Goal: Task Accomplishment & Management: Use online tool/utility

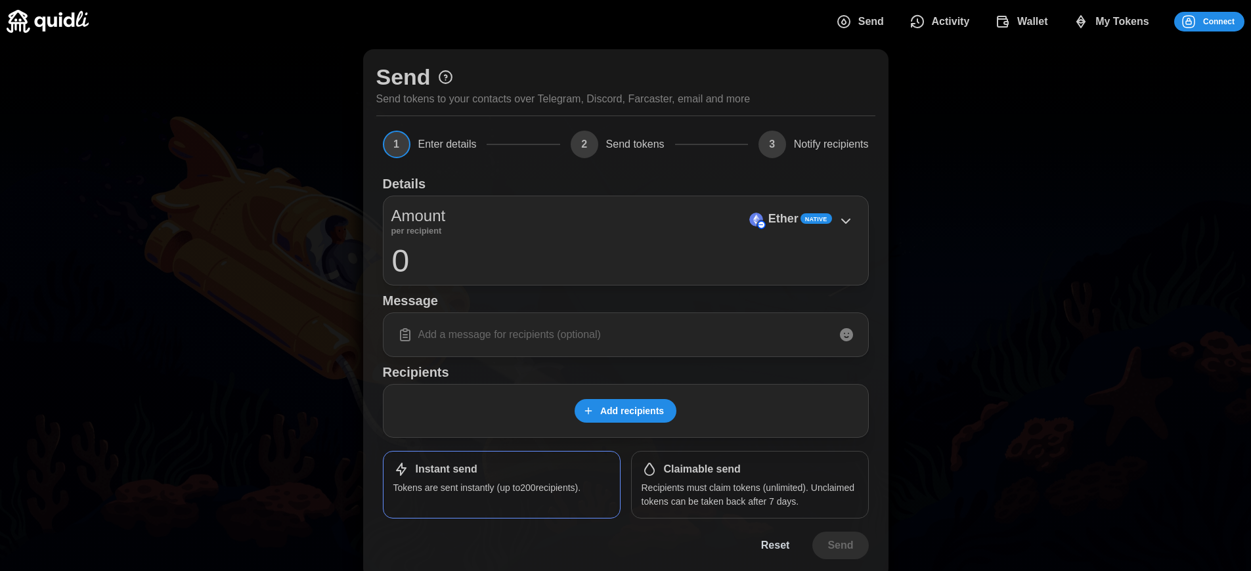
click at [749, 495] on p "Recipients must claim tokens (unlimited). Unclaimed tokens can be taken back af…" at bounding box center [750, 494] width 217 height 27
click at [1219, 21] on span "Connect" at bounding box center [1219, 21] width 32 height 18
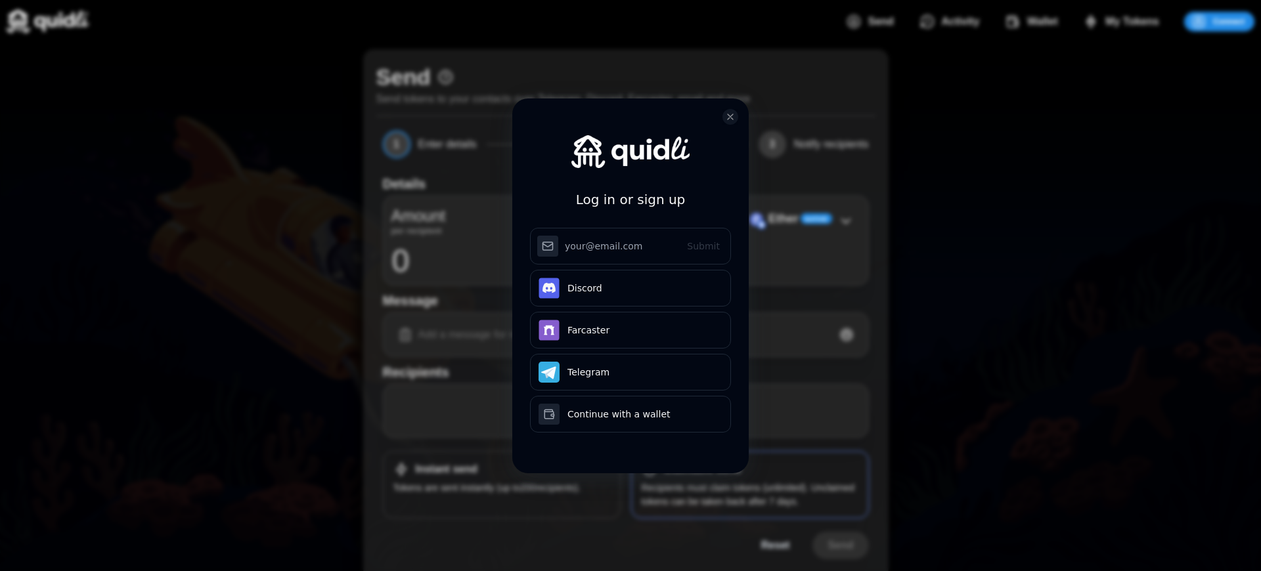
click at [1229, 21] on div "Log in or sign up Submit Continue with Email Discord Farcaster Telegram Continu…" at bounding box center [630, 285] width 1261 height 571
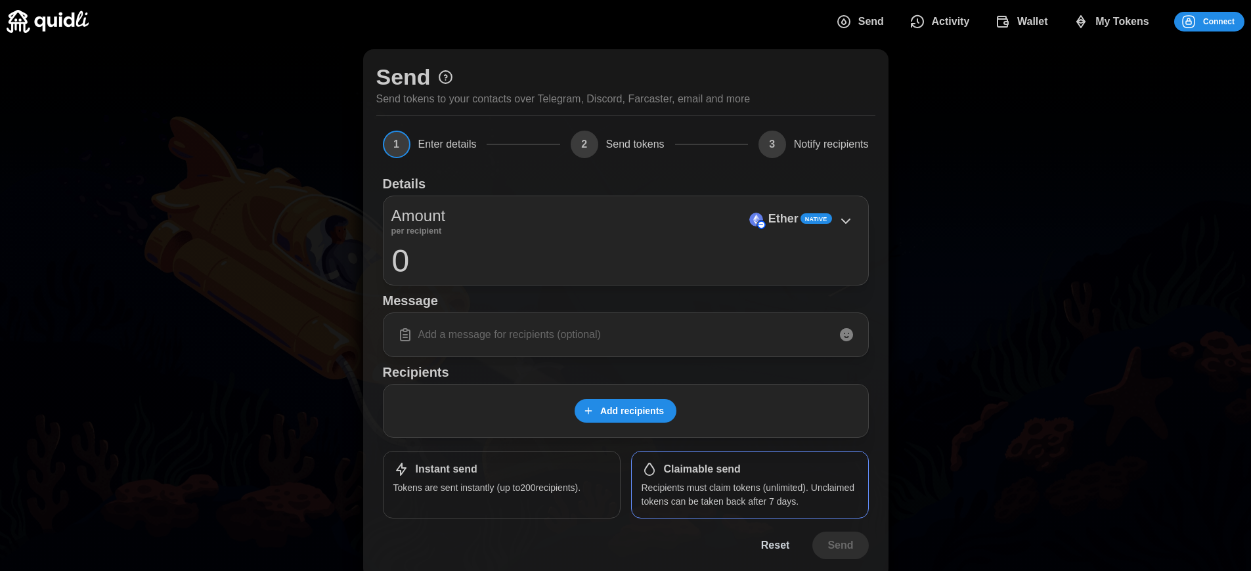
click at [1219, 21] on span "Connect" at bounding box center [1219, 21] width 32 height 18
click at [1229, 21] on div "Log in or sign up Submit Continue with Email Discord Farcaster Telegram Continu…" at bounding box center [625, 285] width 1251 height 571
click at [1219, 21] on div "Log in or sign up Submit Continue with Email Discord Farcaster Telegram Continu…" at bounding box center [625, 285] width 1251 height 571
click at [1219, 21] on span "Connect" at bounding box center [1219, 21] width 32 height 18
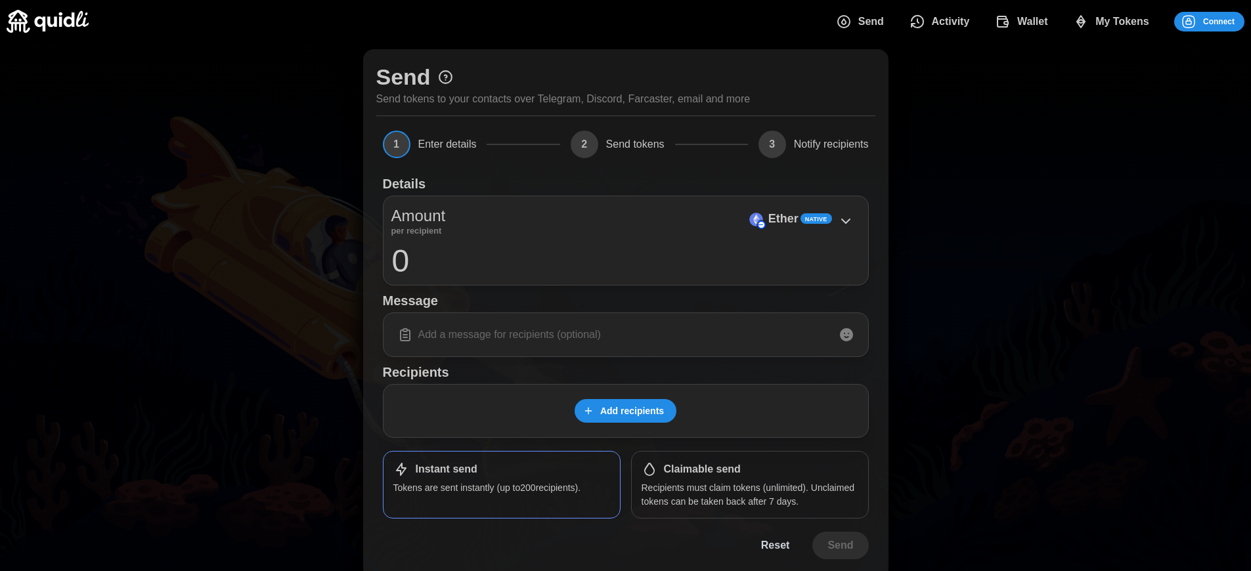
click at [702, 470] on h1 "Claimable send" at bounding box center [702, 470] width 77 height 14
click at [1219, 21] on span "Connect" at bounding box center [1219, 21] width 32 height 18
click at [1229, 21] on div "Log in or sign up Submit Continue with Email Discord Farcaster Telegram Continu…" at bounding box center [625, 285] width 1251 height 571
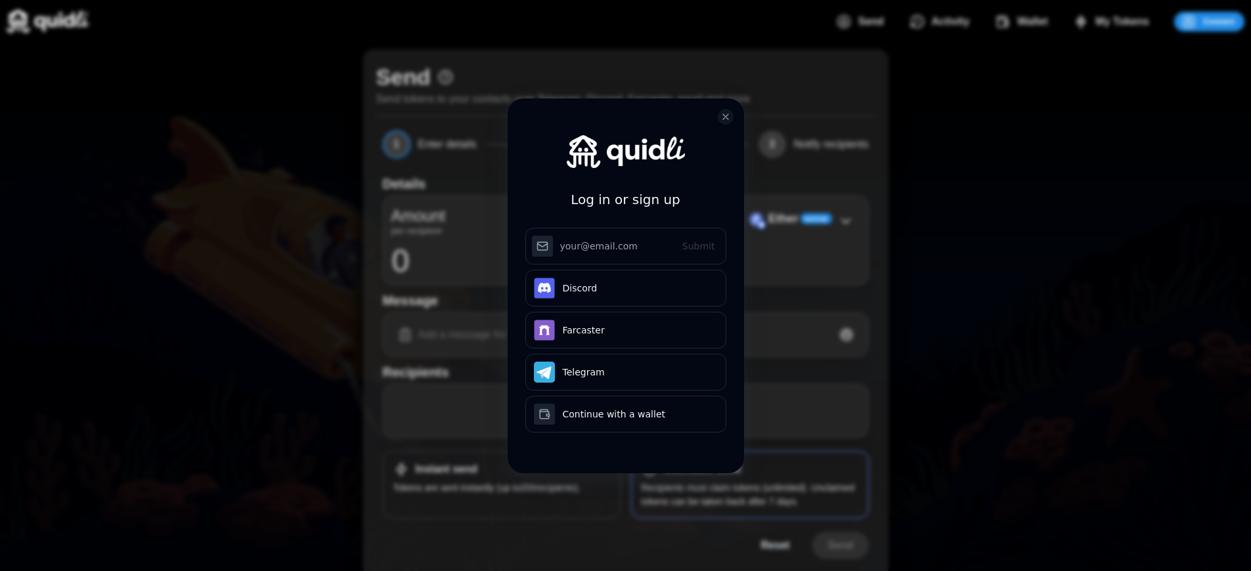
click at [1219, 21] on div "Log in or sign up Submit Continue with Email Discord Farcaster Telegram Continu…" at bounding box center [625, 285] width 1251 height 571
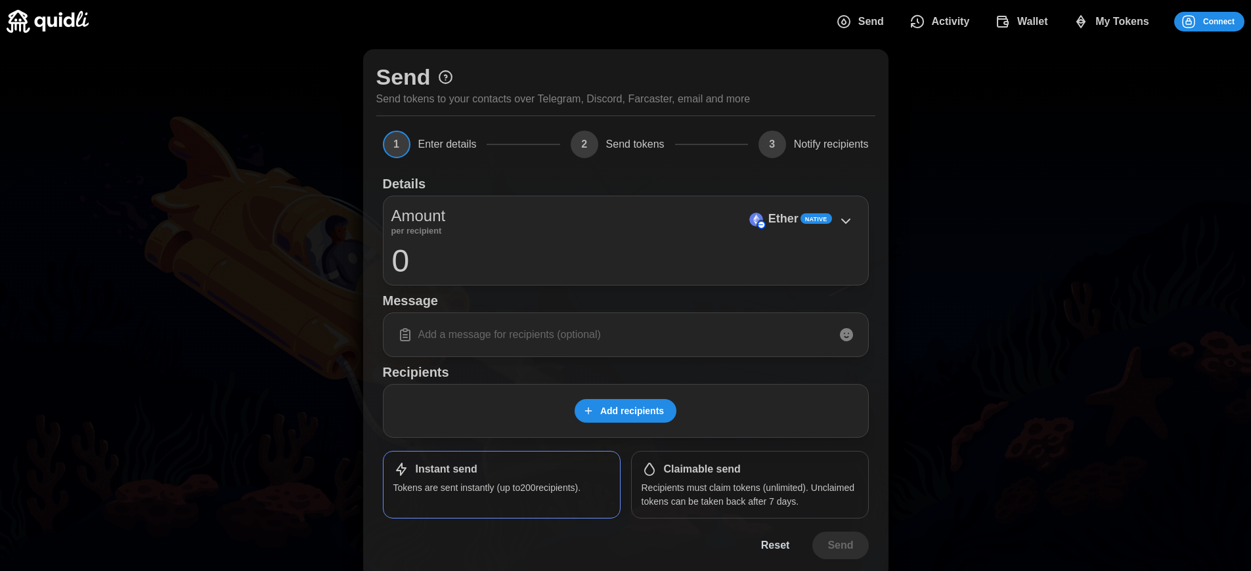
click at [1219, 21] on span "Connect" at bounding box center [1219, 21] width 32 height 18
